Goal: Task Accomplishment & Management: Manage account settings

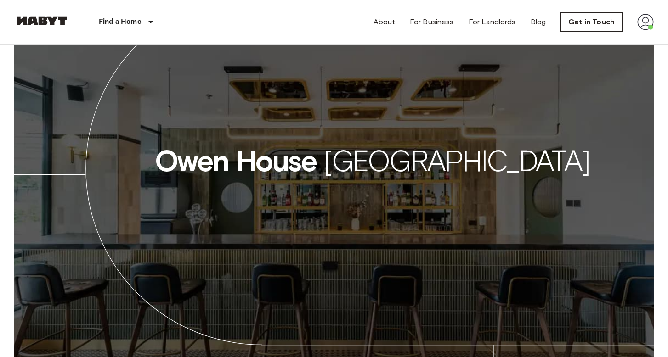
scroll to position [1334, 0]
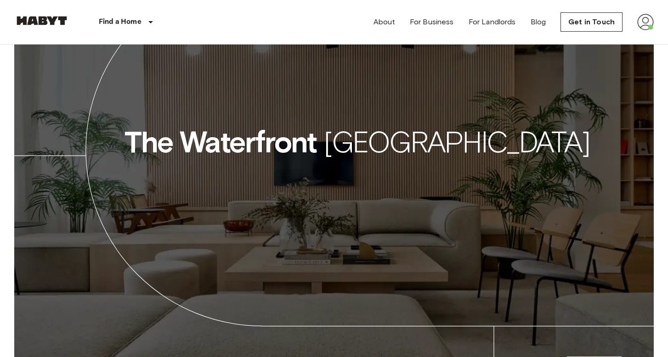
click at [636, 23] on div "About For Business For Landlords Blog Get in Touch" at bounding box center [513, 22] width 280 height 44
click at [649, 23] on img at bounding box center [645, 22] width 17 height 17
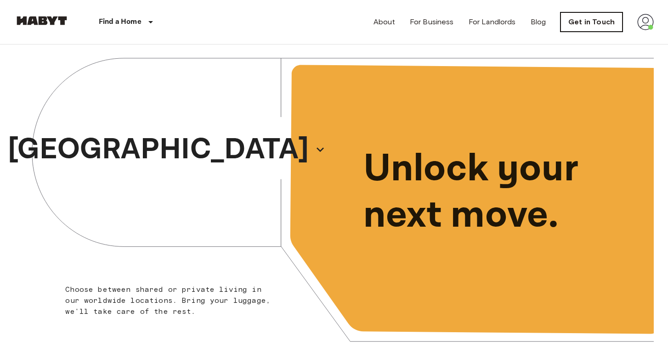
click at [602, 23] on link "Get in Touch" at bounding box center [591, 21] width 62 height 19
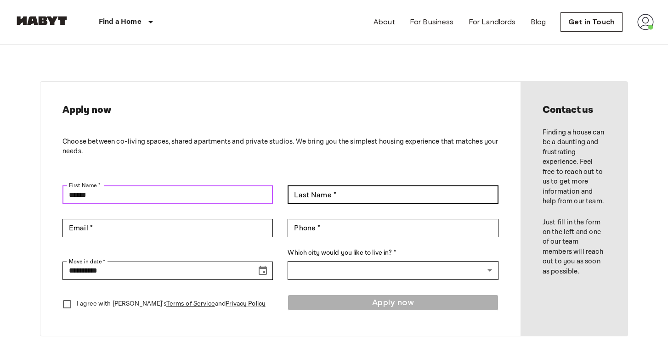
type input "******"
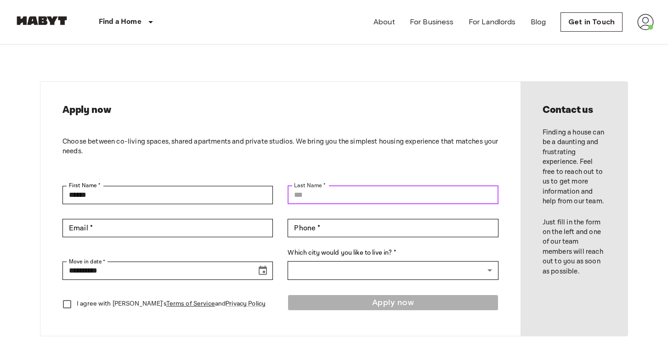
type input "*"
type input "******"
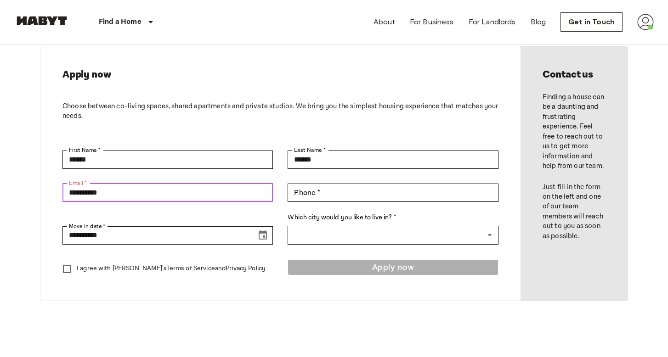
scroll to position [36, 0]
type input "**********"
click at [636, 21] on div "About For Business For Landlords Blog Get in Touch" at bounding box center [513, 22] width 280 height 44
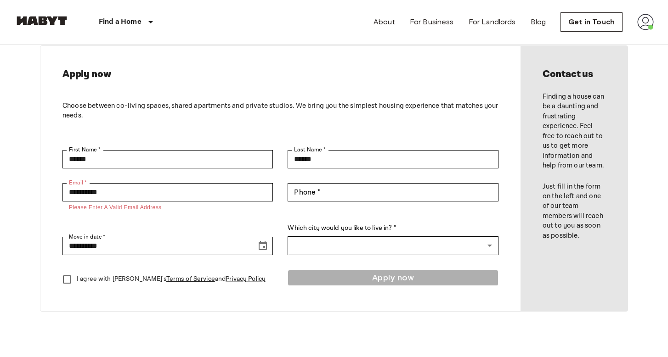
click at [644, 21] on img at bounding box center [645, 22] width 17 height 17
click at [588, 38] on li "Profile" at bounding box center [615, 38] width 92 height 17
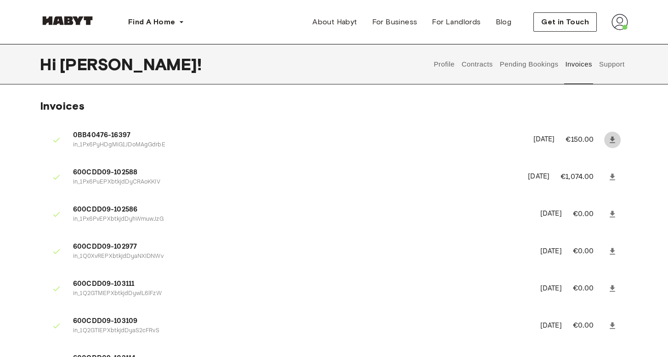
click at [613, 141] on icon at bounding box center [612, 139] width 9 height 9
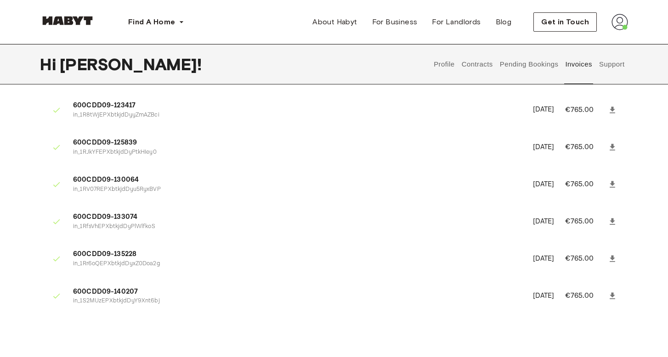
scroll to position [586, 0]
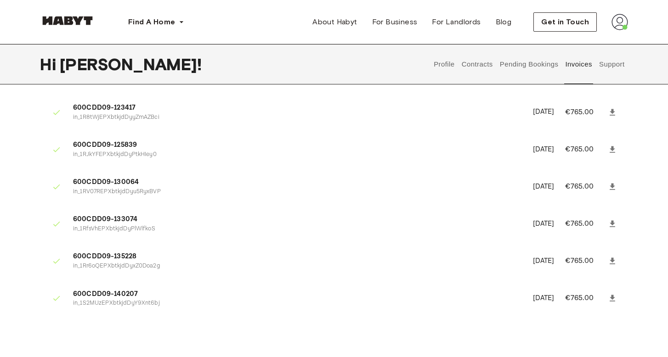
click at [610, 295] on icon at bounding box center [612, 298] width 6 height 6
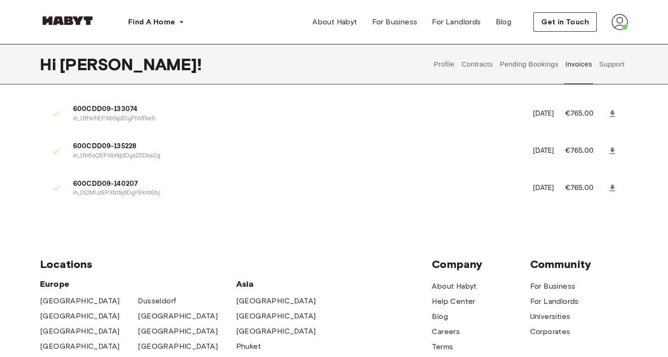
scroll to position [687, 0]
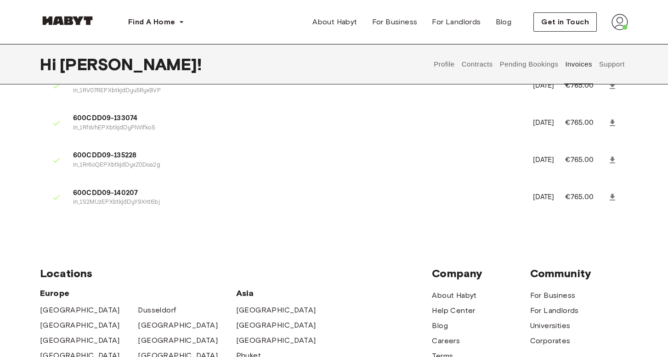
click at [612, 157] on icon at bounding box center [612, 160] width 6 height 6
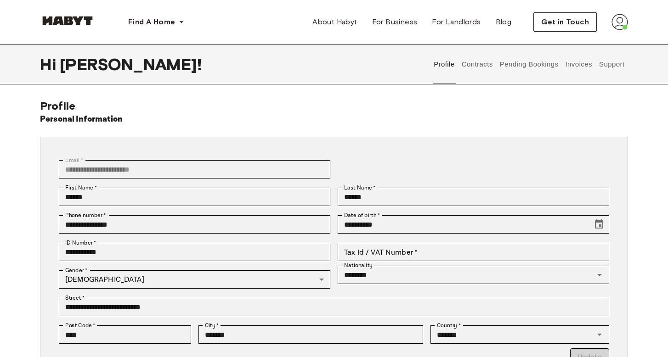
click at [570, 67] on button "Invoices" at bounding box center [578, 64] width 29 height 40
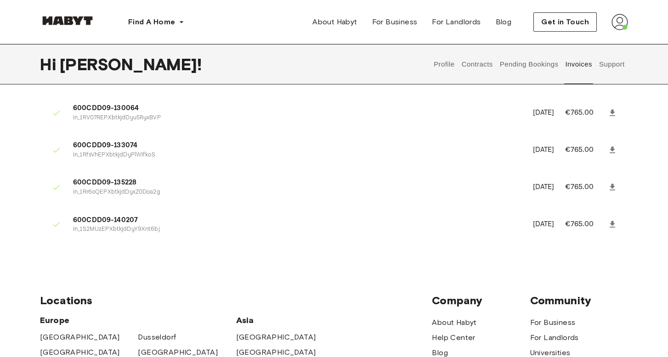
scroll to position [666, 0]
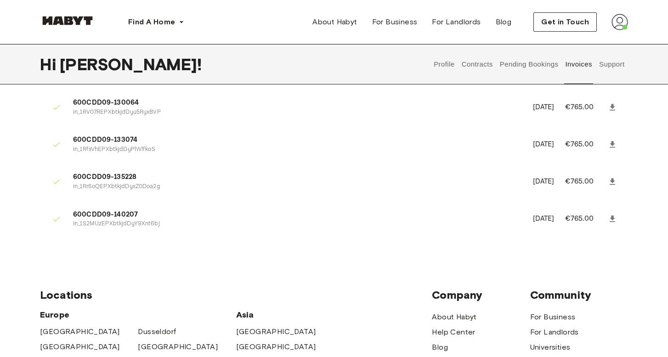
click at [616, 214] on icon at bounding box center [612, 218] width 9 height 9
